Goal: Use online tool/utility: Utilize a website feature to perform a specific function

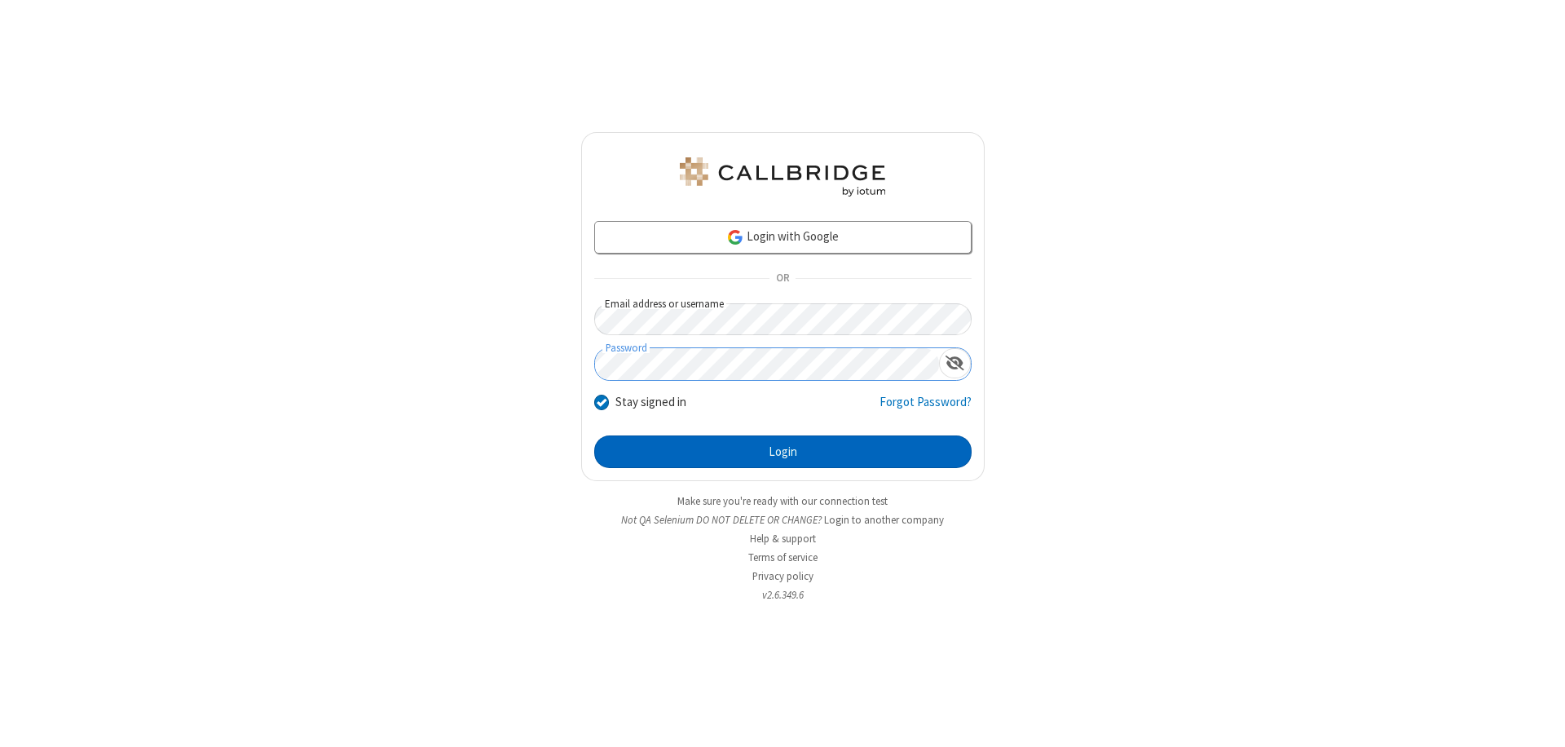
click at [783, 452] on button "Login" at bounding box center [783, 451] width 378 height 33
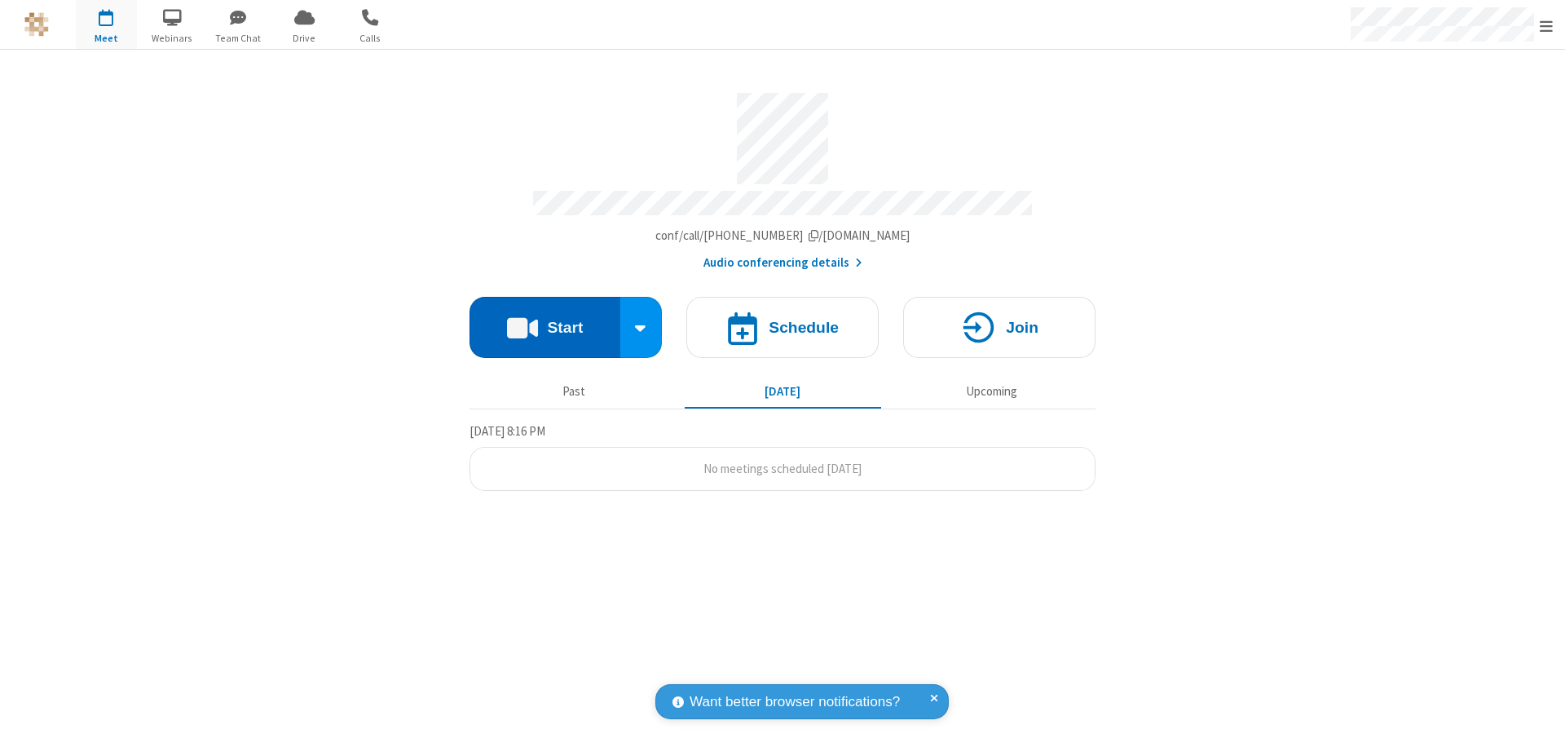
click at [545, 320] on button "Start" at bounding box center [545, 327] width 151 height 61
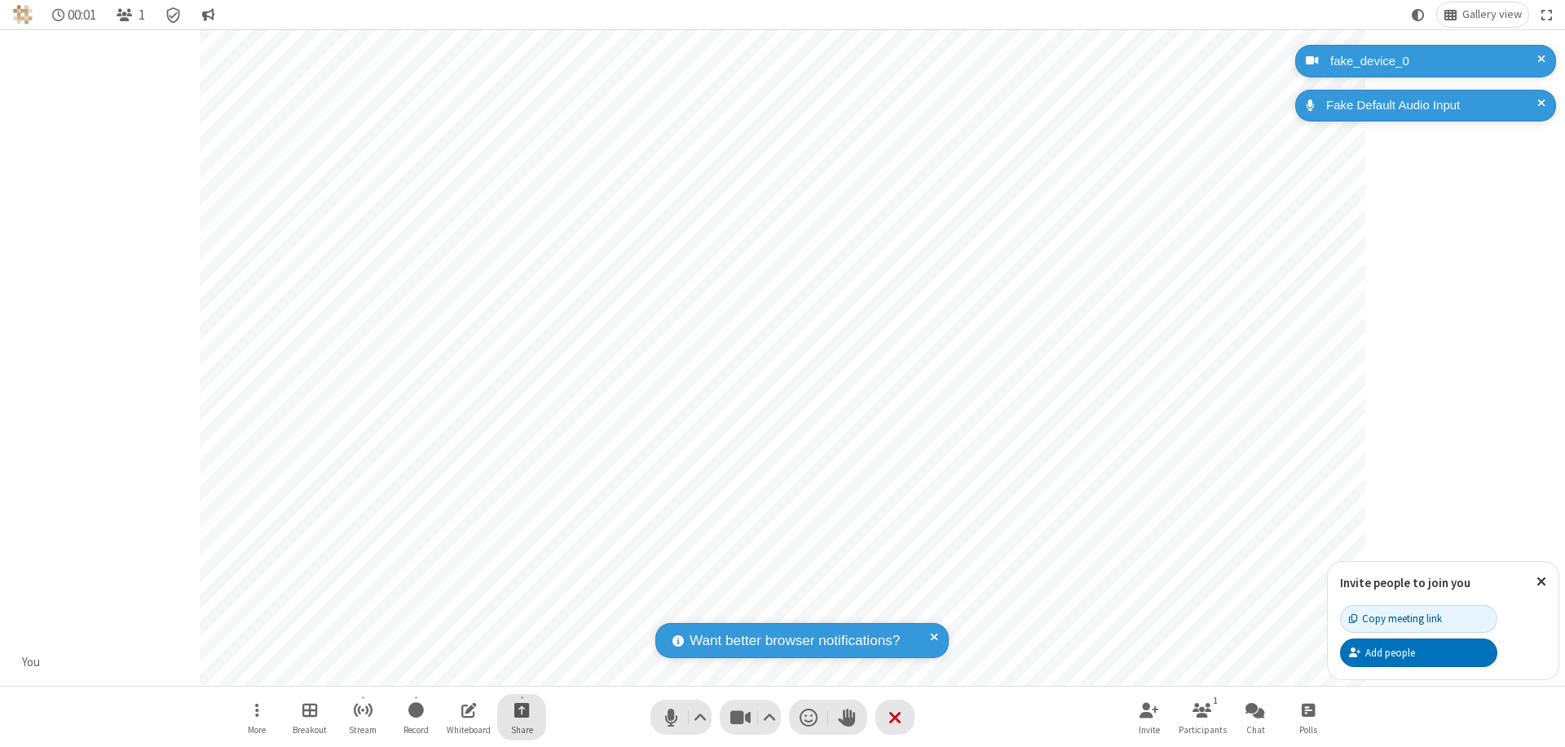
click at [522, 709] on span "Start sharing" at bounding box center [521, 710] width 15 height 20
click at [521, 610] on span "Share additional camera" at bounding box center [531, 614] width 121 height 14
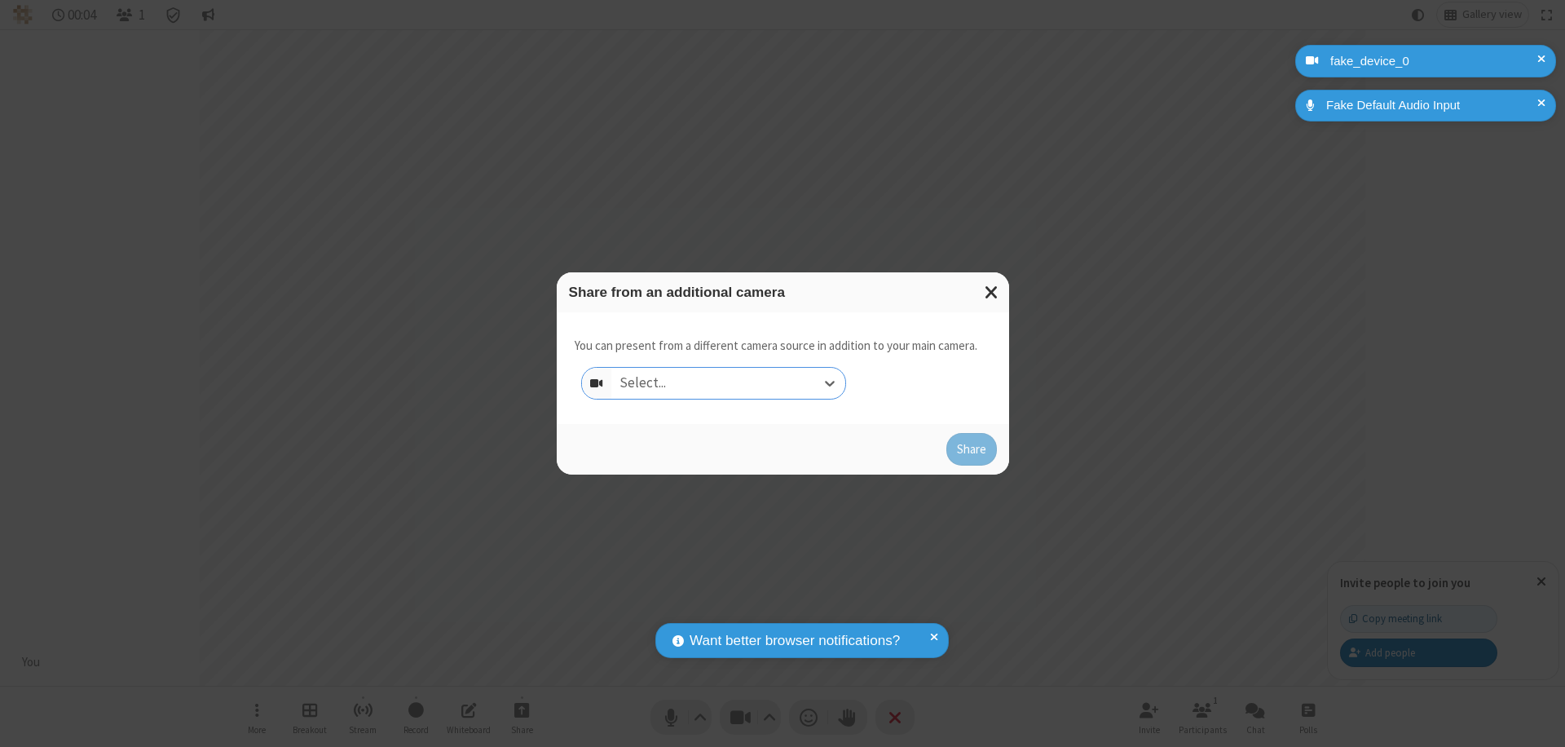
click at [728, 383] on div "Select..." at bounding box center [729, 383] width 234 height 31
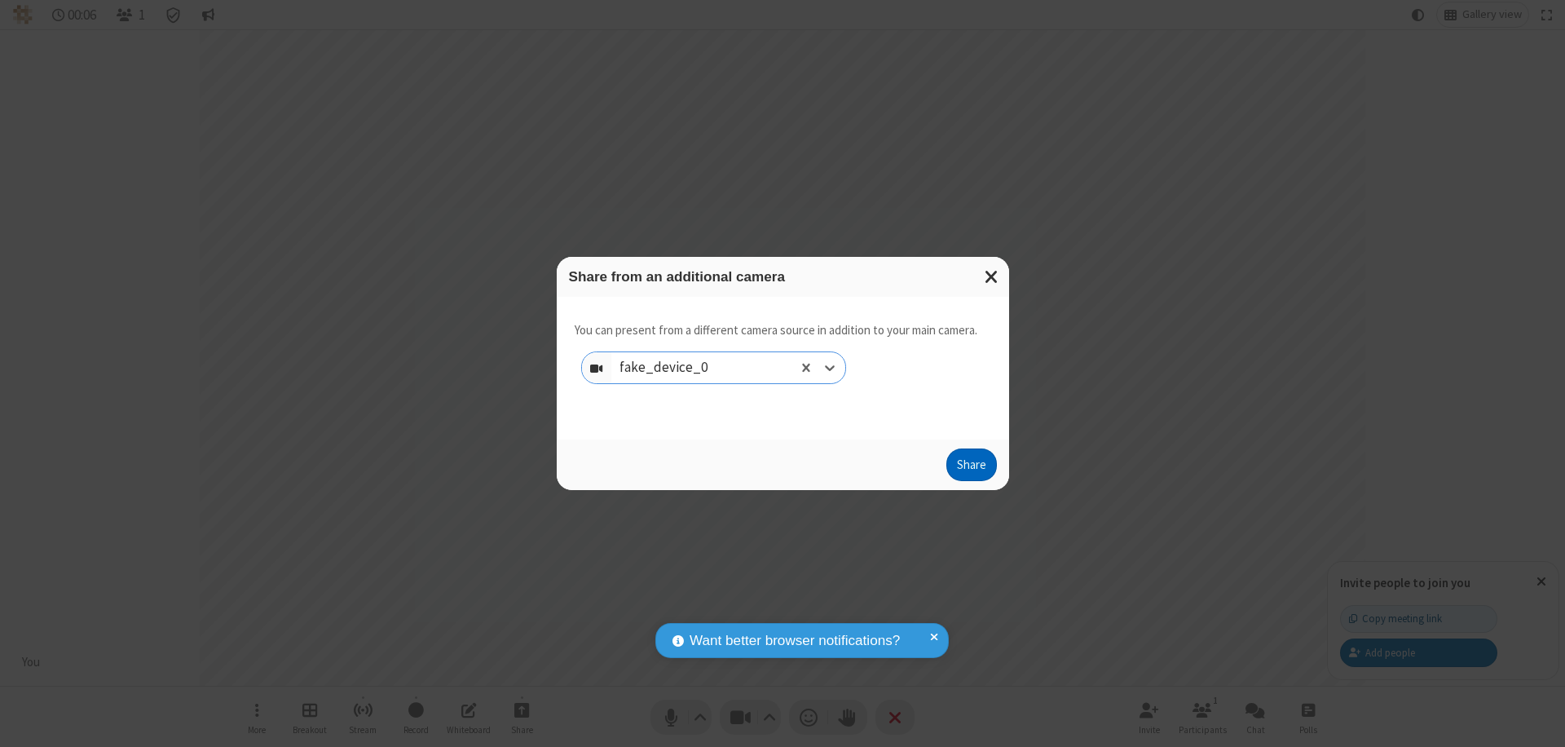
click at [971, 468] on button "Share" at bounding box center [972, 464] width 51 height 33
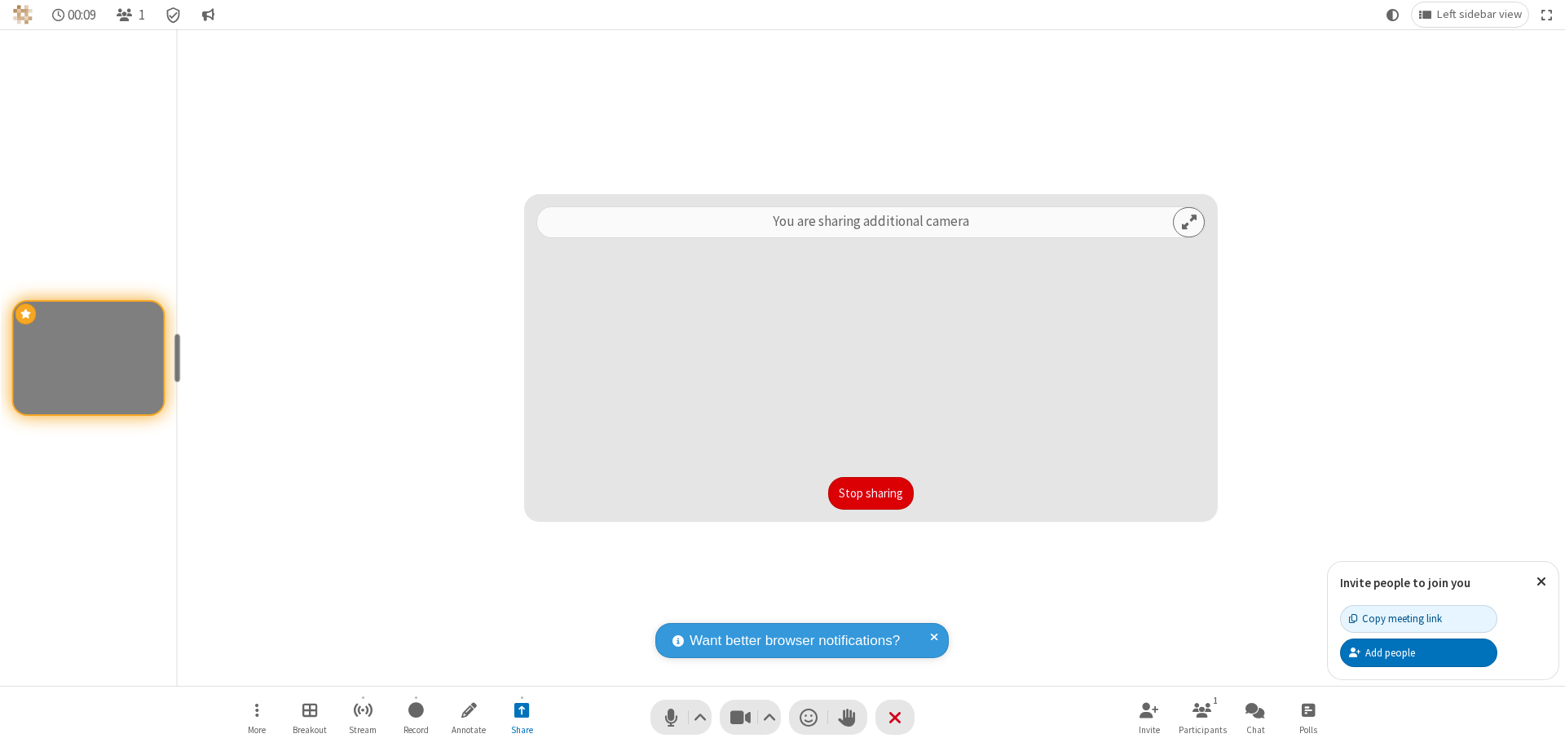
click at [871, 493] on button "Stop sharing" at bounding box center [871, 493] width 86 height 33
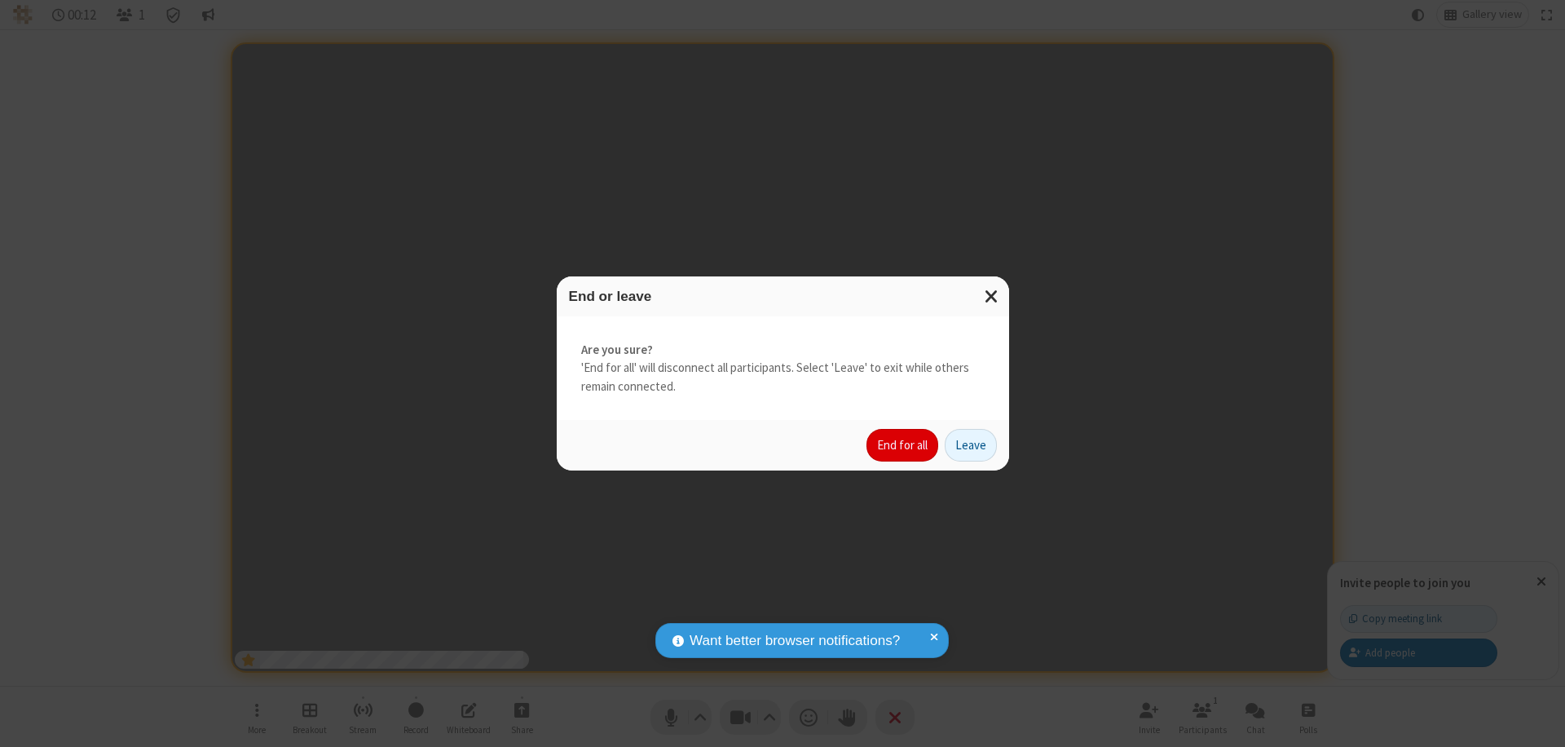
click at [903, 445] on button "End for all" at bounding box center [903, 445] width 72 height 33
